Goal: Task Accomplishment & Management: Use online tool/utility

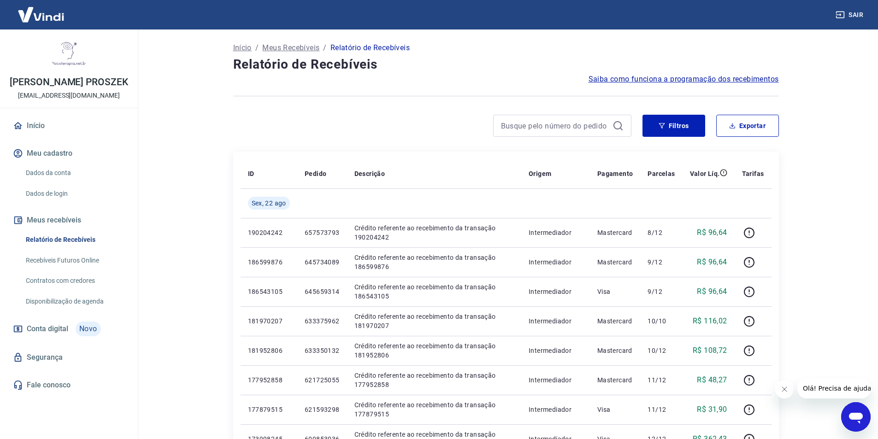
click at [95, 410] on div "[PERSON_NAME] PROSZEK [EMAIL_ADDRESS][DOMAIN_NAME] Início Meu cadastro Dados da…" at bounding box center [69, 230] width 138 height 402
click at [861, 261] on main "Início / Meus Recebíveis / Relatório de Recebíveis Relatório de Recebíveis Saib…" at bounding box center [506, 234] width 744 height 410
click at [63, 414] on div "[PERSON_NAME] PROSZEK [EMAIL_ADDRESS][DOMAIN_NAME] Início Meu cadastro Dados da…" at bounding box center [69, 230] width 138 height 402
click at [194, 415] on main "Início / Meus Recebíveis / Relatório de Recebíveis Relatório de Recebíveis Saib…" at bounding box center [506, 234] width 744 height 410
click at [667, 123] on button "Filtros" at bounding box center [673, 126] width 63 height 22
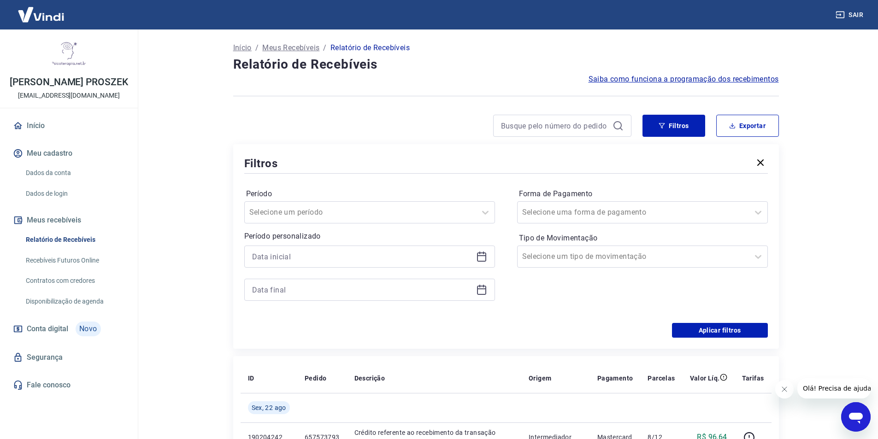
click at [484, 257] on icon at bounding box center [481, 256] width 11 height 11
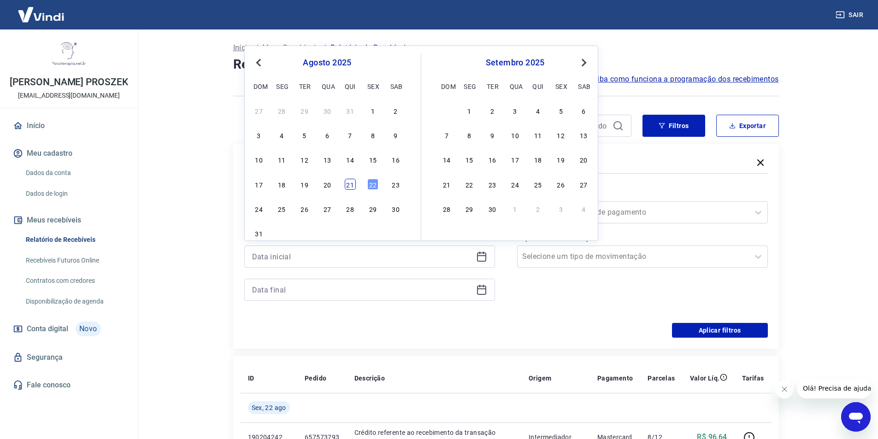
click at [345, 184] on div "21" at bounding box center [350, 184] width 11 height 11
click at [345, 184] on div "Período Selecione um período Período personalizado Previous Month Next Month [D…" at bounding box center [505, 249] width 523 height 147
type input "[DATE]"
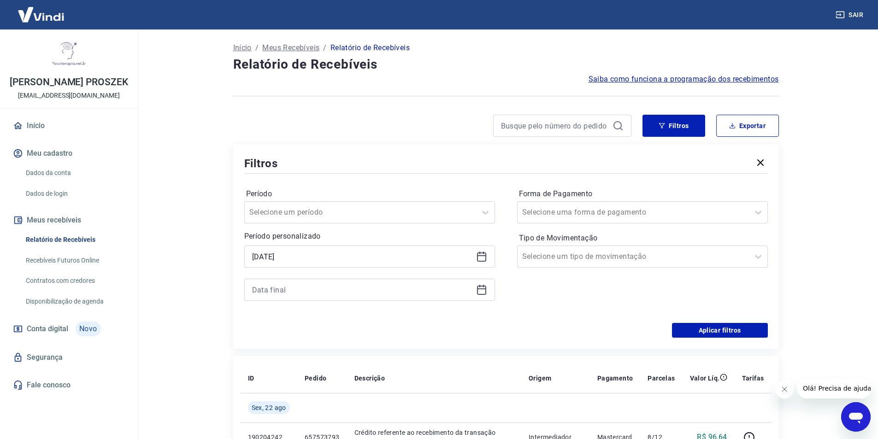
click at [483, 293] on icon at bounding box center [481, 289] width 11 height 11
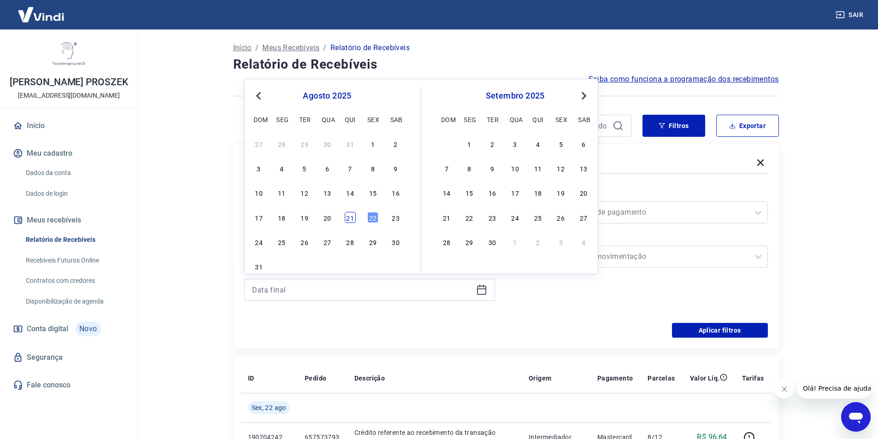
click at [354, 219] on div "21" at bounding box center [350, 217] width 11 height 11
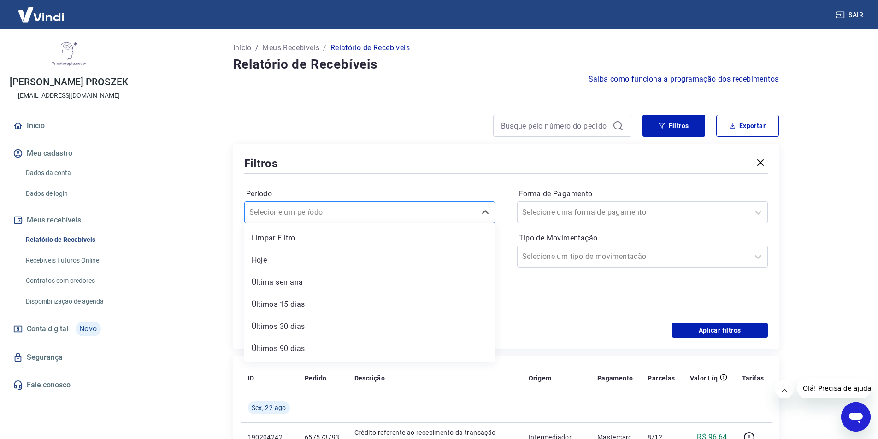
type input "[DATE]"
click at [355, 221] on div "Selecione um período" at bounding box center [369, 212] width 251 height 22
click at [487, 215] on icon at bounding box center [485, 212] width 11 height 11
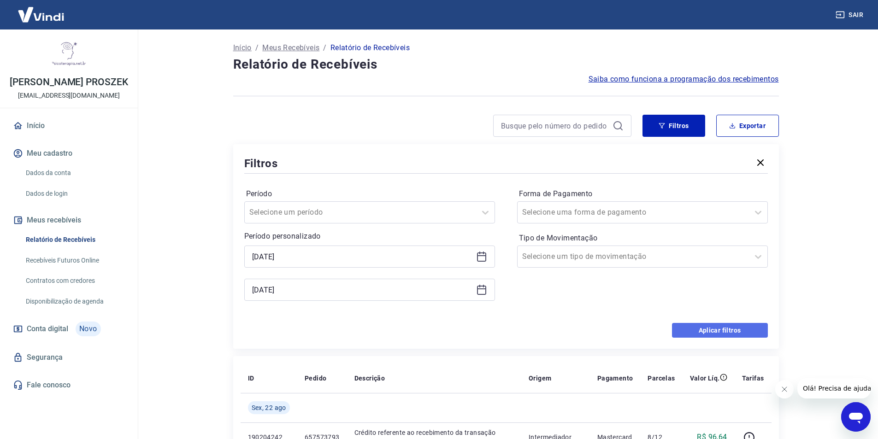
click at [718, 331] on button "Aplicar filtros" at bounding box center [720, 330] width 96 height 15
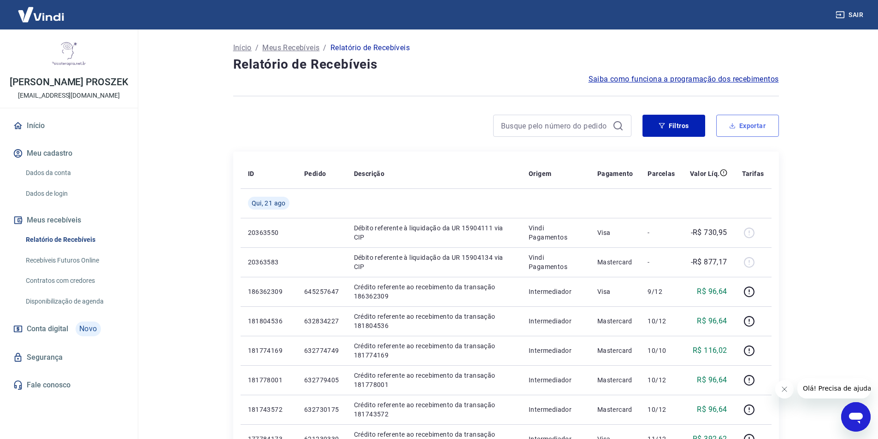
click at [752, 131] on button "Exportar" at bounding box center [747, 126] width 63 height 22
type input "[DATE]"
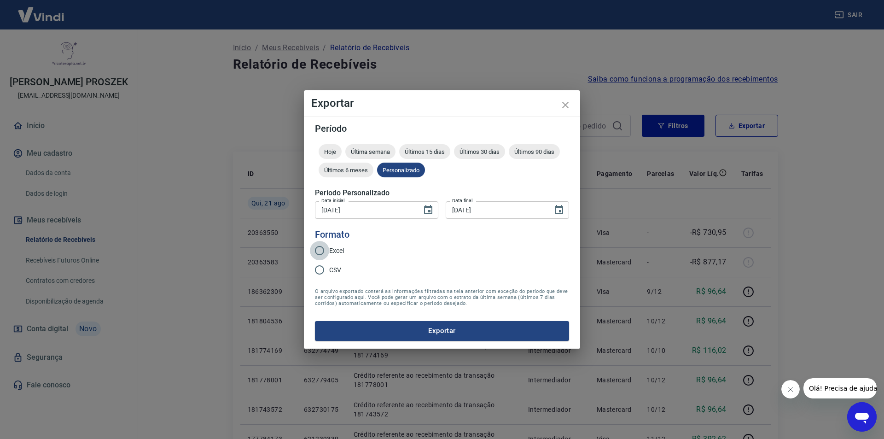
click at [329, 254] on input "Excel" at bounding box center [319, 250] width 19 height 19
radio input "true"
click at [423, 329] on button "Exportar" at bounding box center [442, 330] width 254 height 19
